Goal: Information Seeking & Learning: Learn about a topic

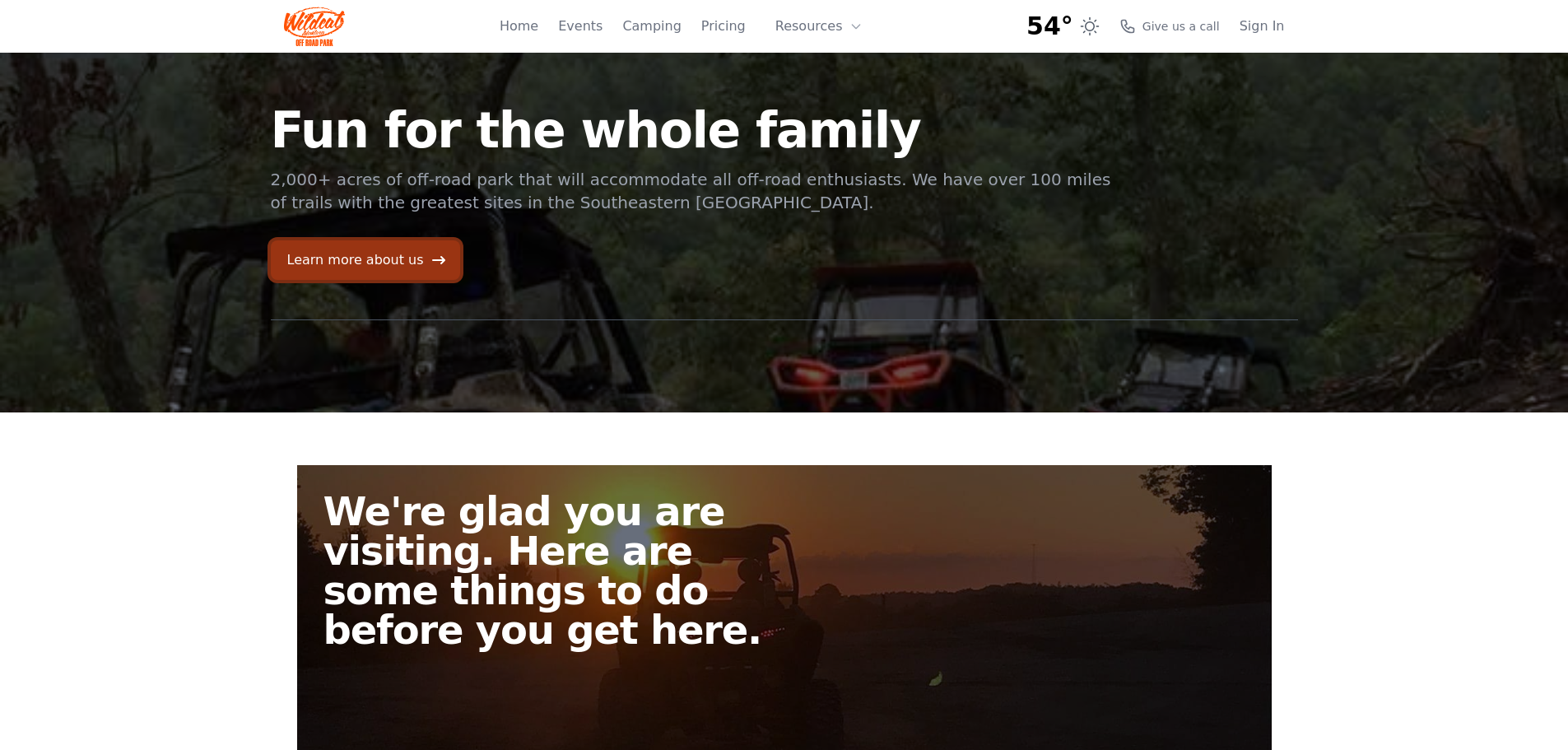
click at [400, 261] on link "Learn more about us" at bounding box center [366, 260] width 190 height 39
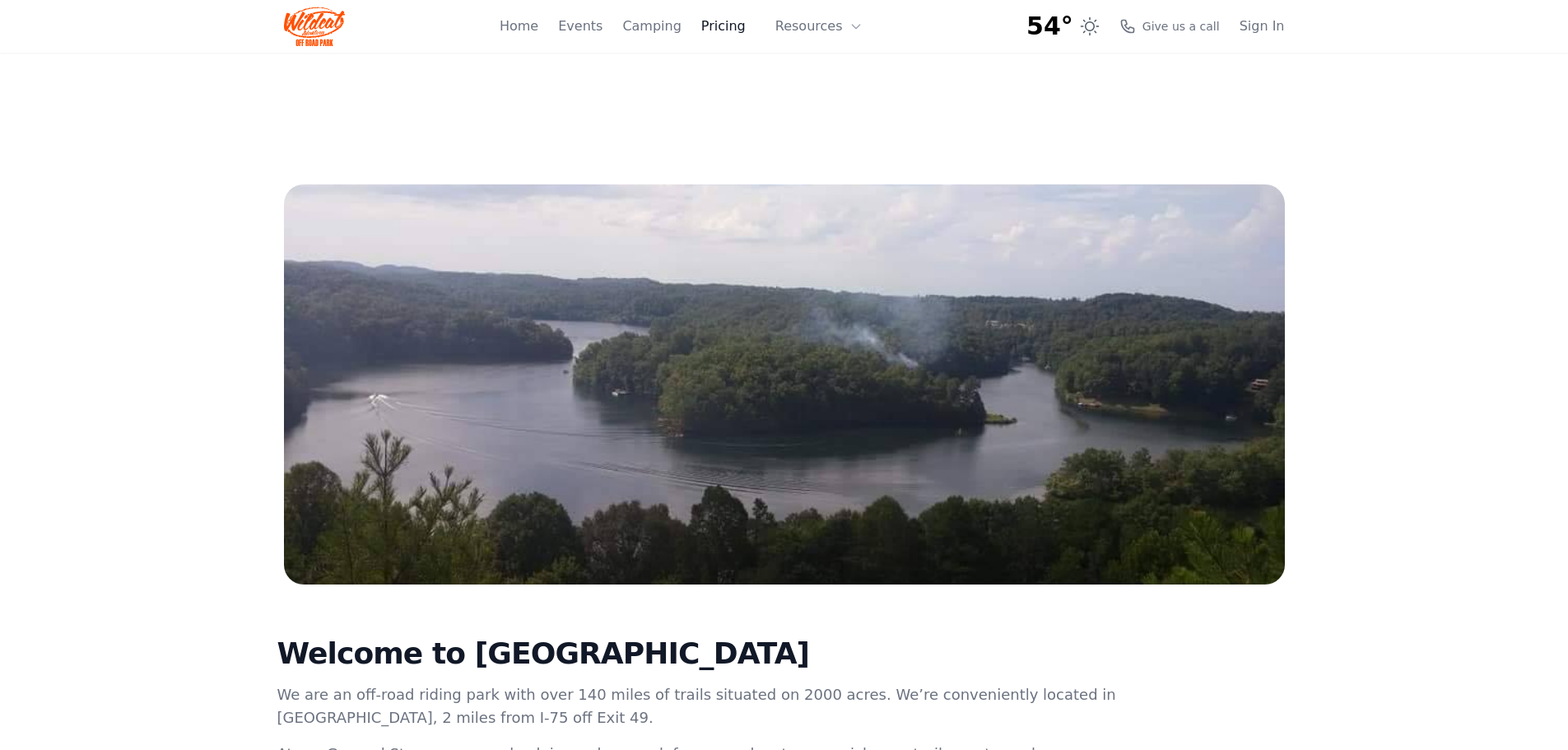
click at [746, 25] on link "Pricing" at bounding box center [724, 26] width 45 height 20
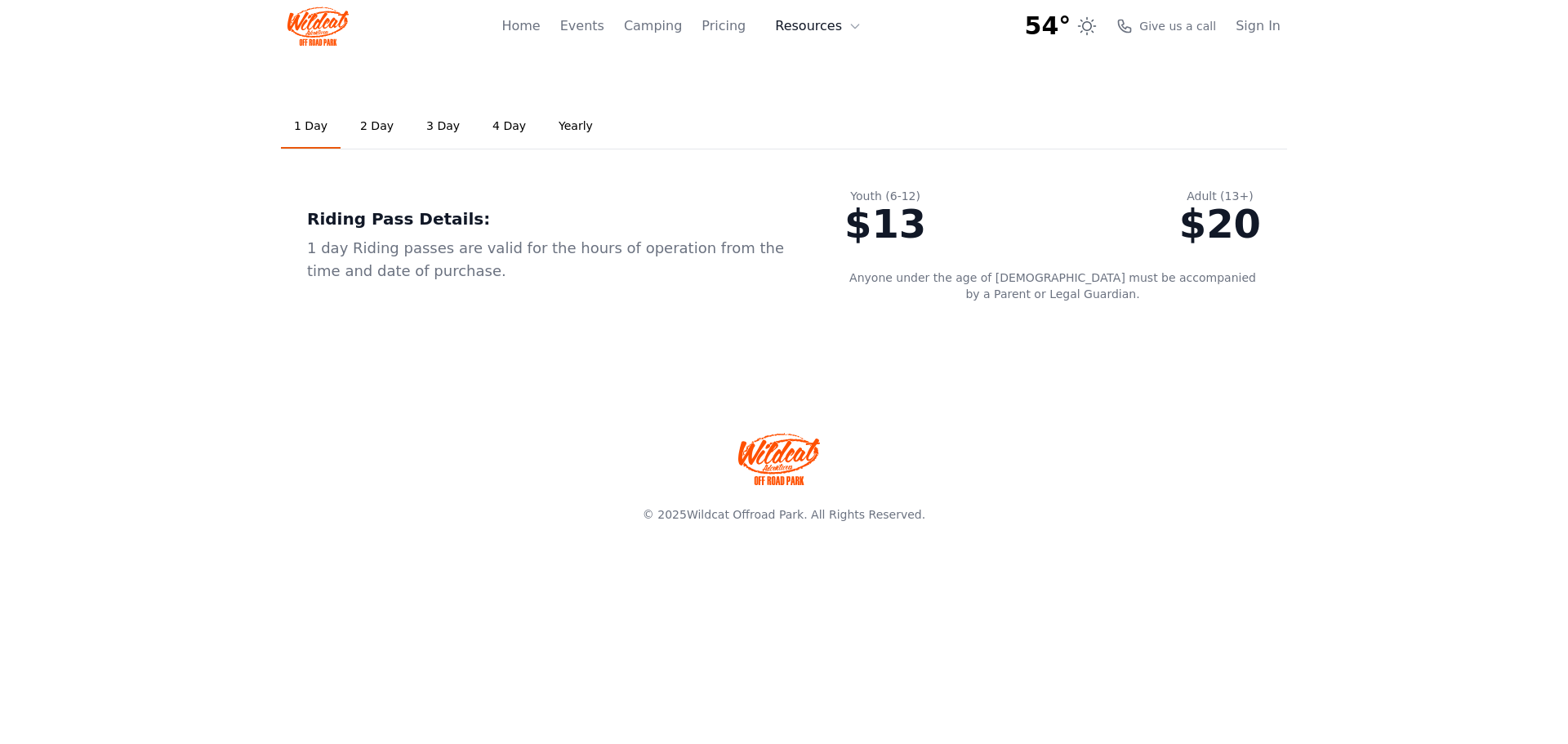
click at [803, 26] on button "Resources" at bounding box center [819, 26] width 107 height 33
click at [540, 28] on link "Home" at bounding box center [520, 26] width 38 height 20
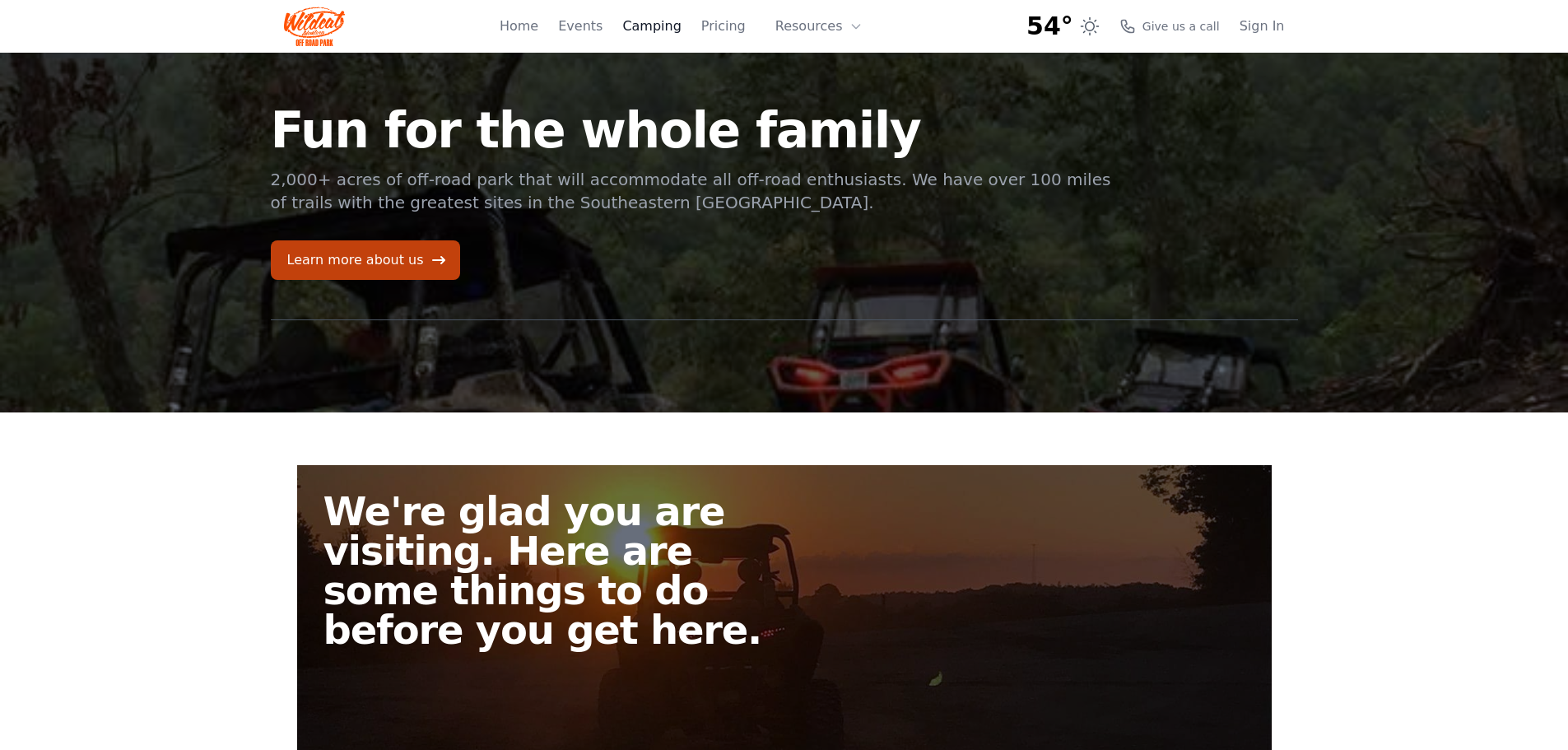
click at [667, 27] on link "Camping" at bounding box center [651, 26] width 58 height 20
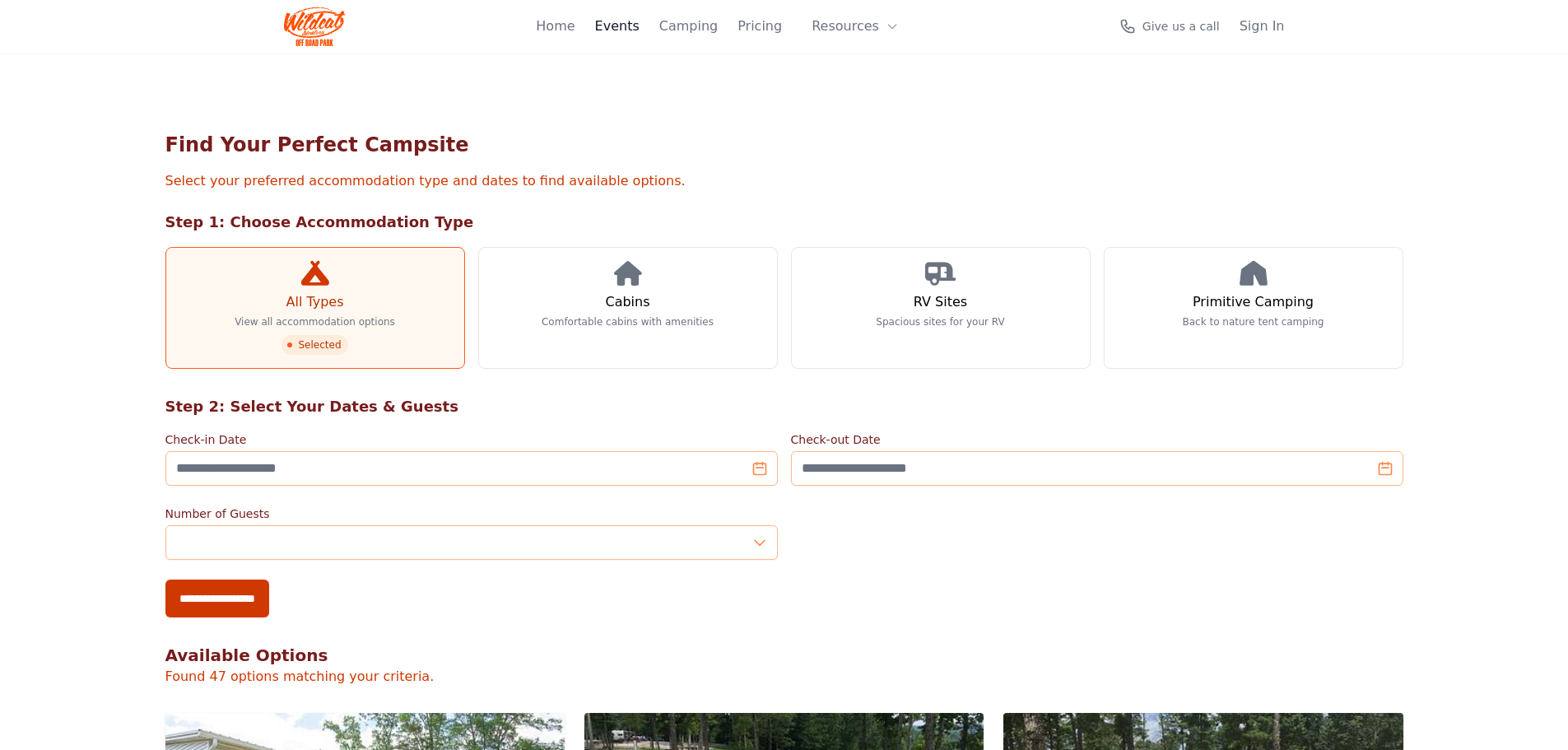
click at [629, 25] on div "Home Events Camping Pricing Resources About FAQ" at bounding box center [722, 26] width 373 height 53
click at [602, 30] on link "Events" at bounding box center [581, 26] width 45 height 20
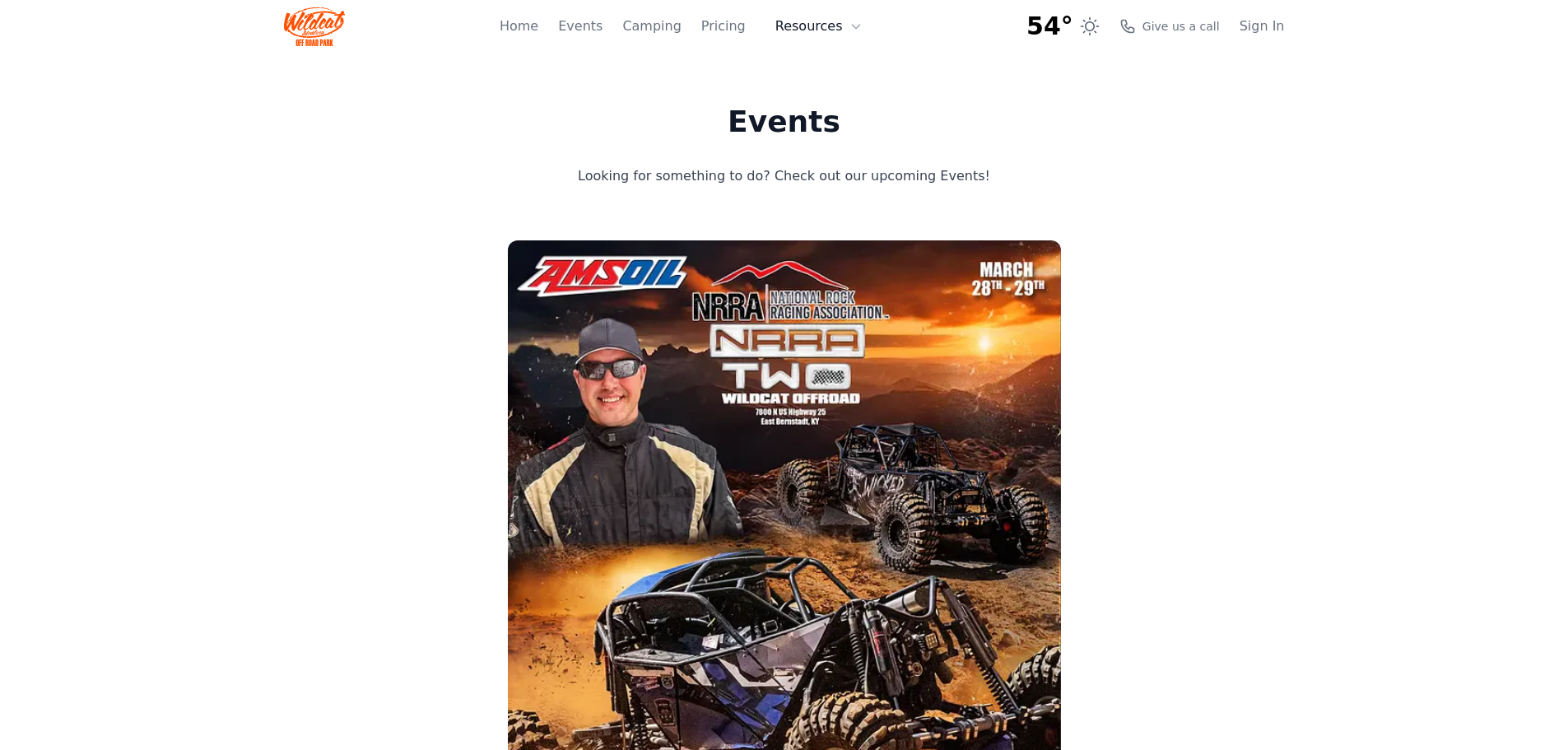
click at [852, 27] on icon at bounding box center [856, 26] width 13 height 13
click at [831, 96] on link "FAQ" at bounding box center [844, 97] width 158 height 30
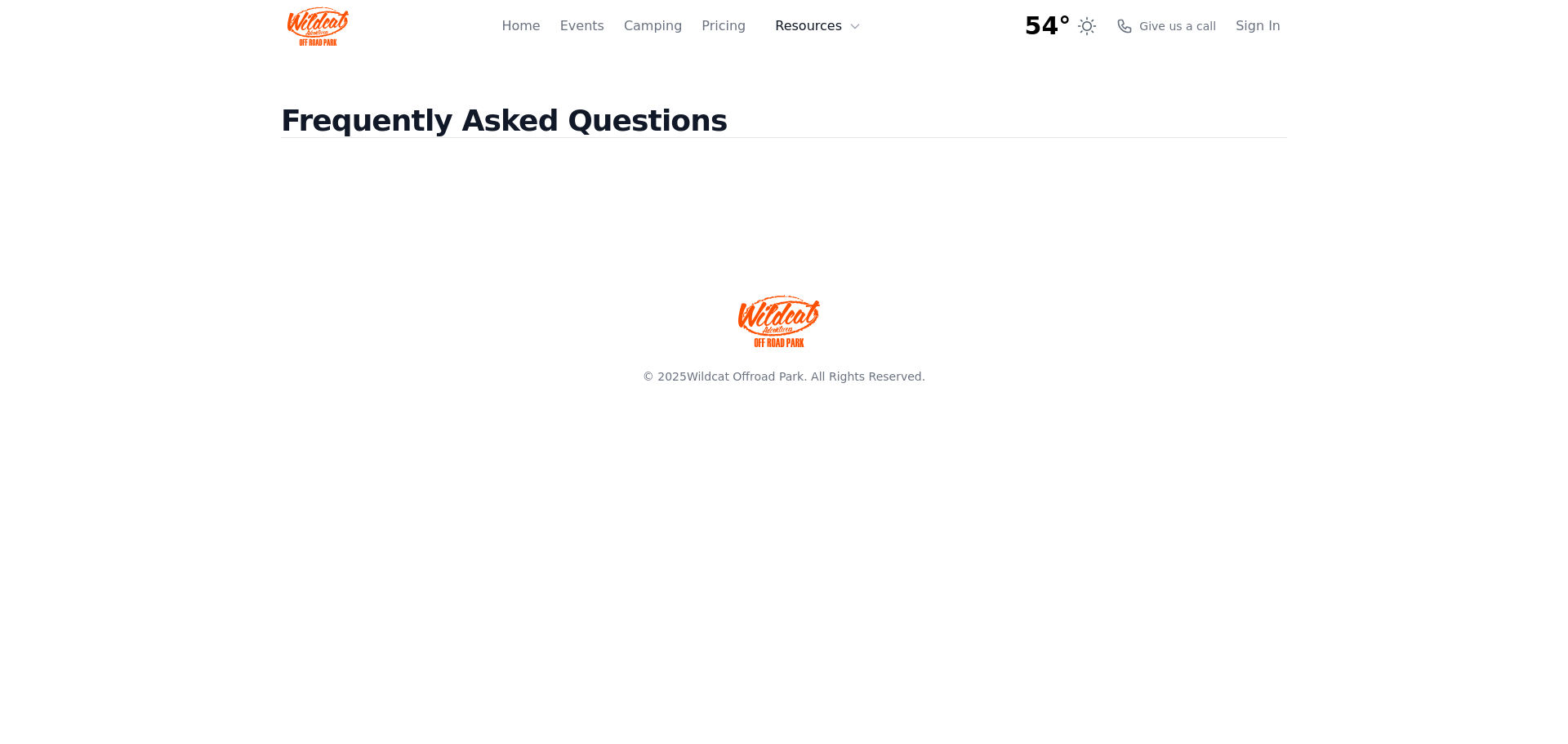
click at [836, 20] on button "Resources" at bounding box center [819, 26] width 107 height 33
click at [825, 66] on link "About" at bounding box center [843, 67] width 157 height 29
